Goal: Task Accomplishment & Management: Use online tool/utility

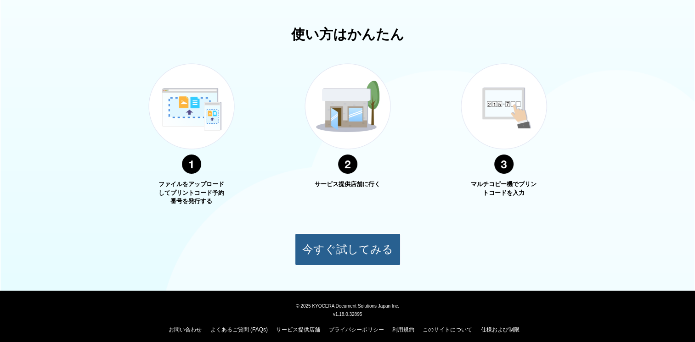
scroll to position [309, 0]
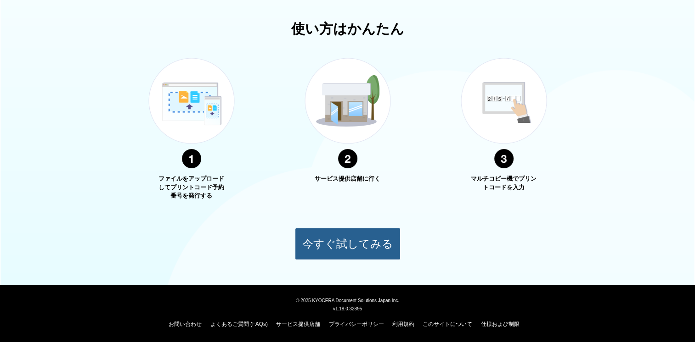
click at [342, 250] on button "今すぐ試してみる" at bounding box center [348, 244] width 106 height 32
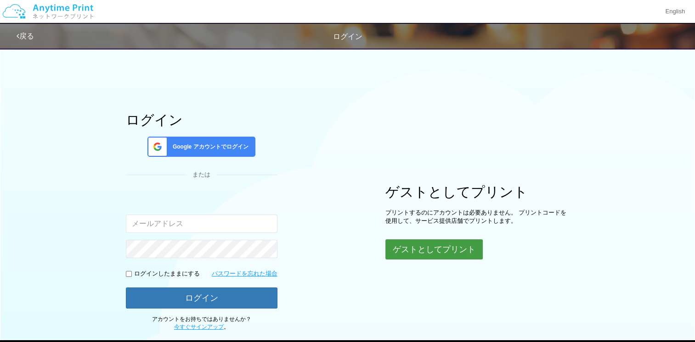
click at [446, 249] on button "ゲストとしてプリント" at bounding box center [433, 250] width 97 height 20
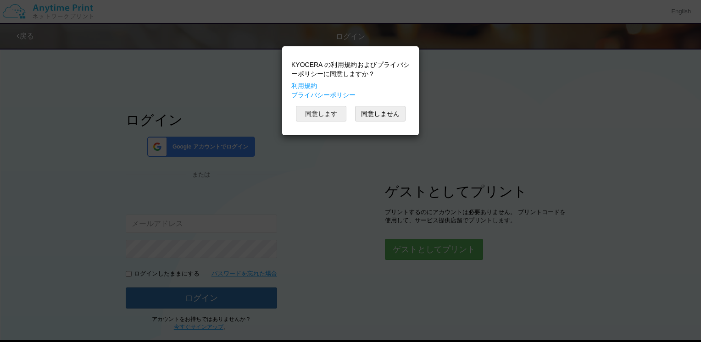
click at [320, 114] on button "同意します" at bounding box center [321, 114] width 50 height 16
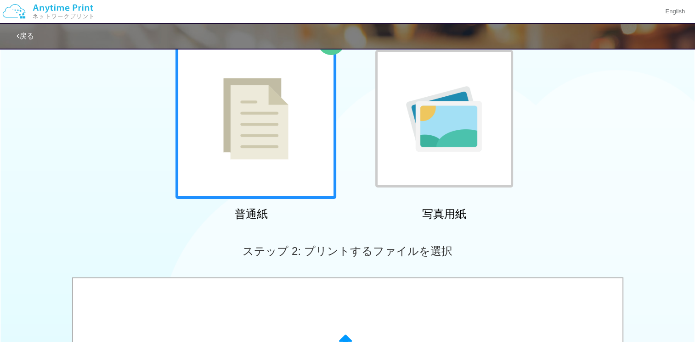
scroll to position [46, 0]
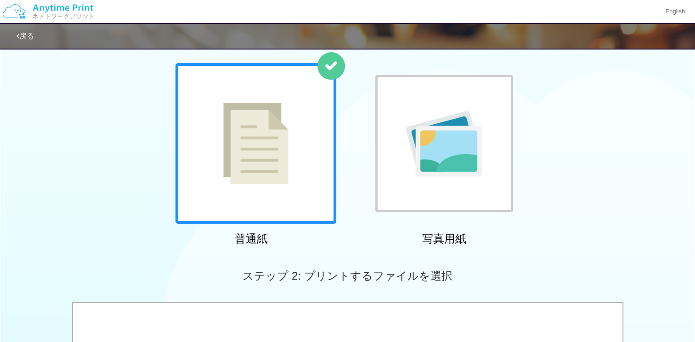
click at [283, 173] on img at bounding box center [255, 144] width 65 height 82
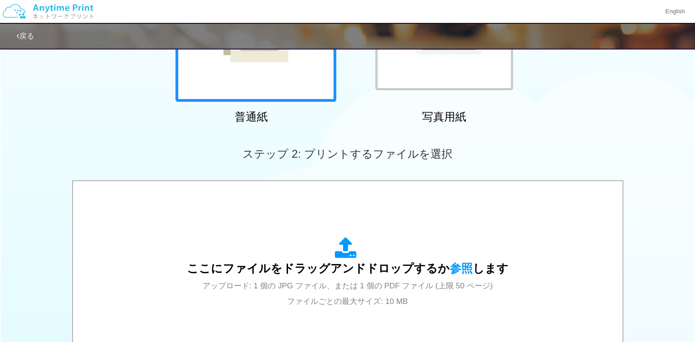
scroll to position [184, 0]
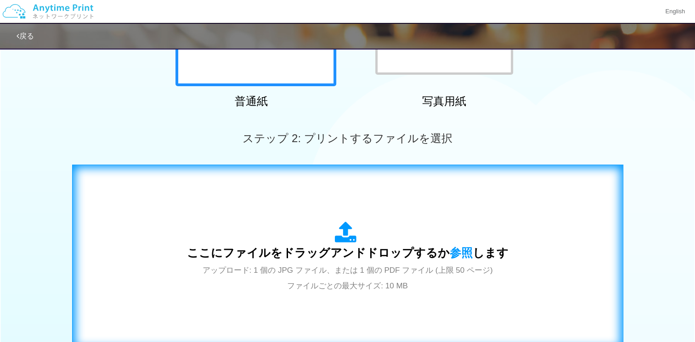
click at [351, 242] on icon at bounding box center [348, 233] width 26 height 23
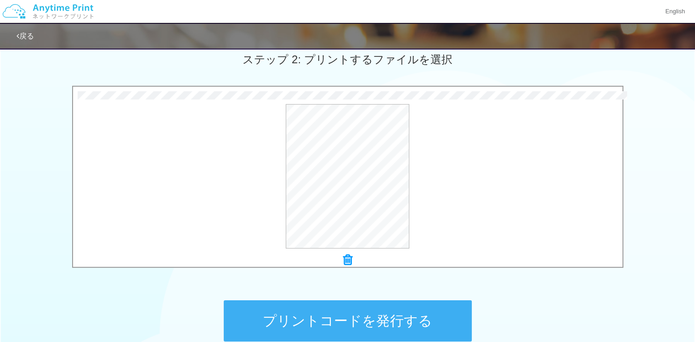
scroll to position [321, 0]
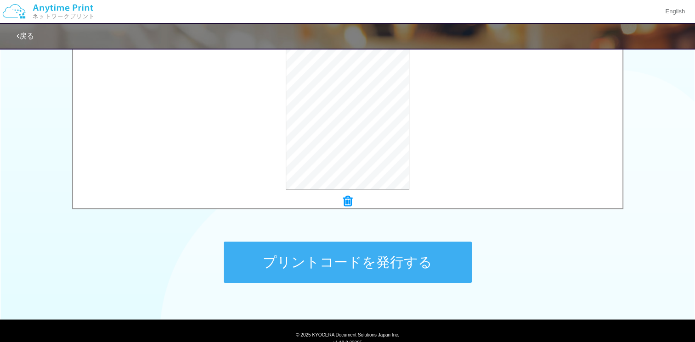
click at [367, 267] on button "プリントコードを発行する" at bounding box center [348, 262] width 248 height 41
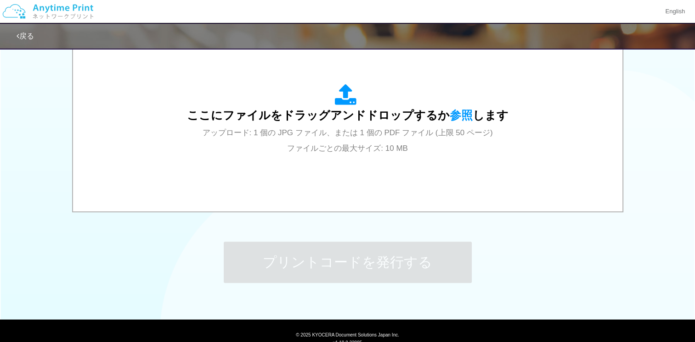
scroll to position [0, 0]
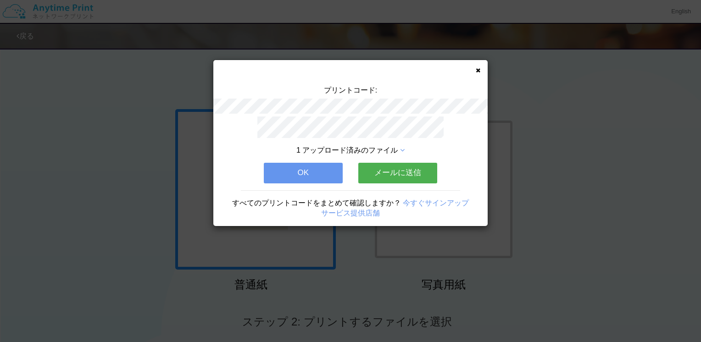
click at [318, 175] on button "OK" at bounding box center [303, 173] width 79 height 20
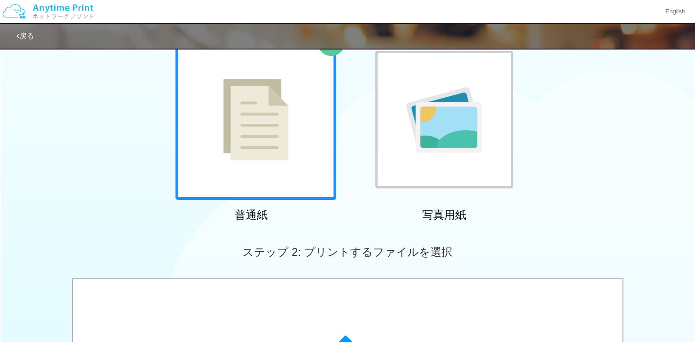
scroll to position [46, 0]
